Goal: Transaction & Acquisition: Purchase product/service

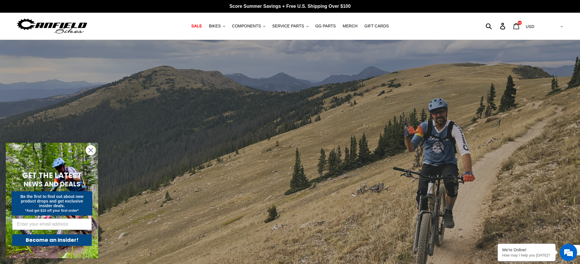
click at [519, 26] on icon at bounding box center [516, 26] width 6 height 7
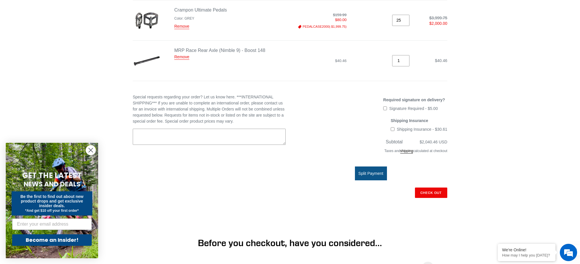
scroll to position [109, 0]
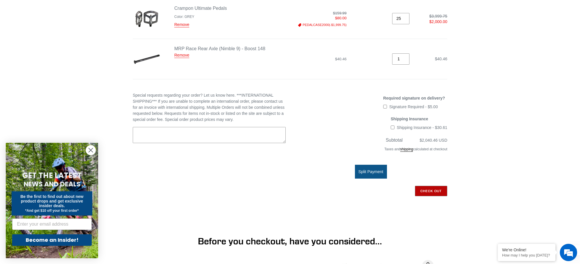
click at [427, 190] on input "Check out" at bounding box center [431, 191] width 32 height 10
